Goal: Find contact information: Find contact information

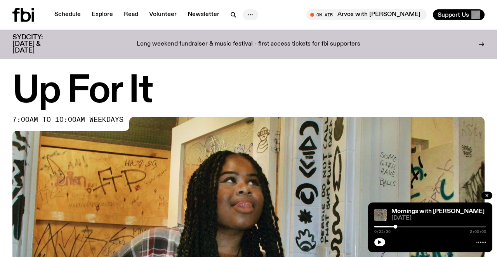
click at [251, 13] on icon "button" at bounding box center [250, 14] width 9 height 9
click at [246, 43] on link "Contact" at bounding box center [250, 44] width 39 height 11
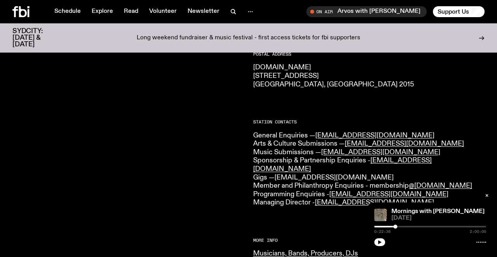
scroll to position [139, 0]
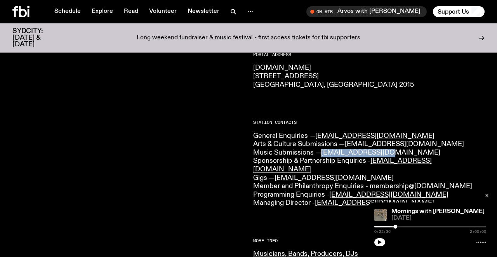
drag, startPoint x: 391, startPoint y: 153, endPoint x: 323, endPoint y: 153, distance: 67.6
click at [323, 153] on p "General Enquiries — [EMAIL_ADDRESS][DOMAIN_NAME] Arts & Culture Submissions — […" at bounding box center [369, 169] width 232 height 75
copy link "[EMAIL_ADDRESS][DOMAIN_NAME]"
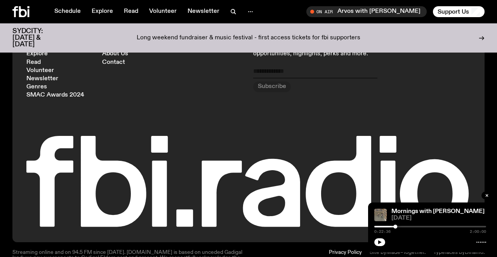
scroll to position [606, 0]
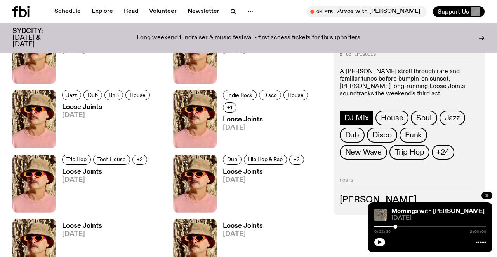
scroll to position [1162, 0]
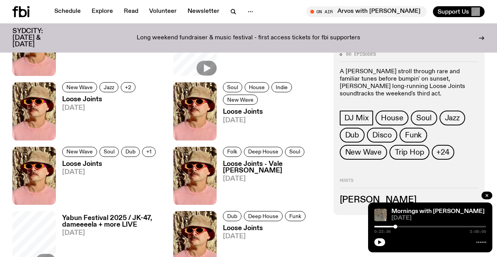
click at [353, 201] on h3 "[PERSON_NAME]" at bounding box center [409, 199] width 139 height 9
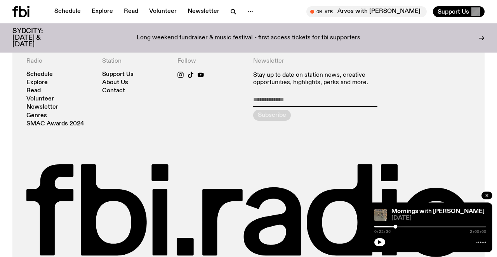
scroll to position [1440, 0]
